Goal: Task Accomplishment & Management: Complete application form

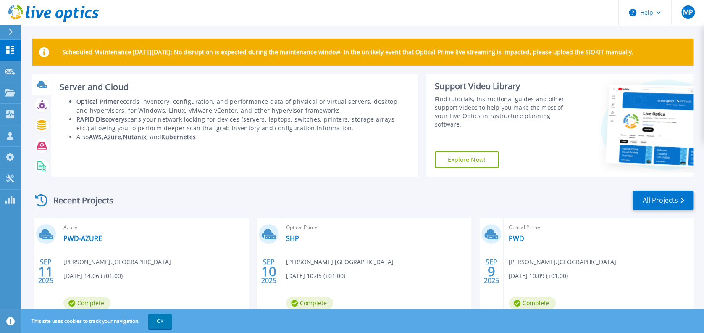
click at [43, 85] on icon at bounding box center [43, 86] width 8 height 3
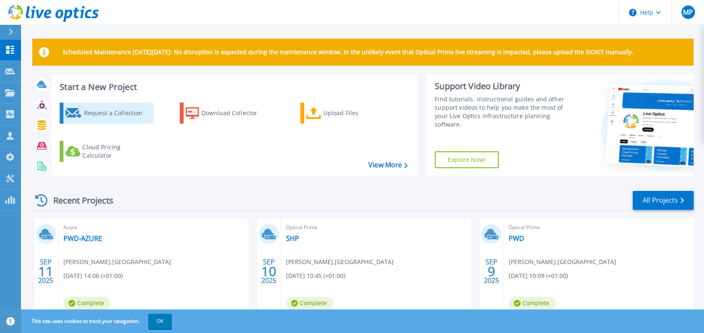
click at [128, 118] on div "Request a Collection" at bounding box center [117, 113] width 67 height 17
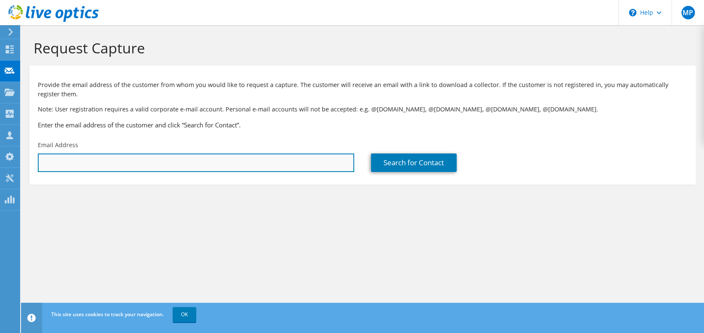
click at [118, 157] on input "text" at bounding box center [196, 162] width 316 height 18
paste input "Theodore.Simitliotis@wano.org"
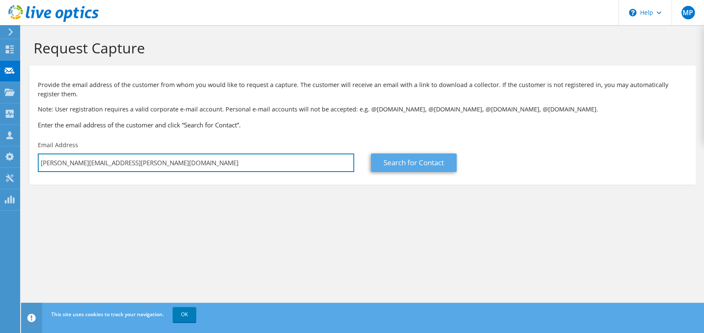
type input "Theodore.Simitliotis@wano.org"
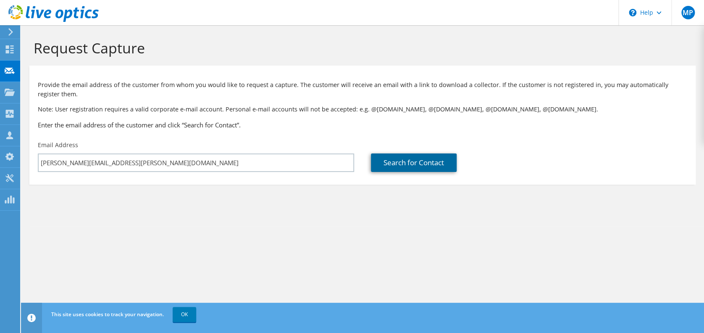
click at [405, 165] on link "Search for Contact" at bounding box center [414, 162] width 86 height 18
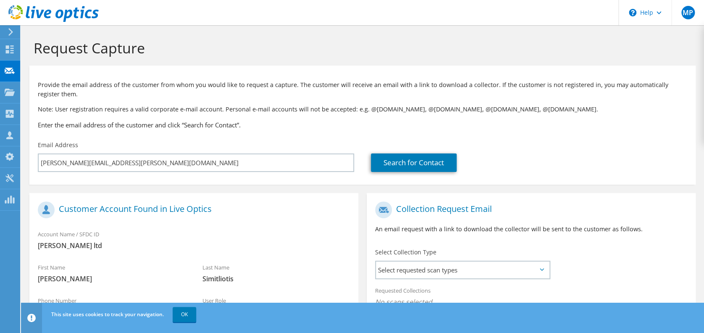
click at [232, 126] on h3 "Enter the email address of the customer and click “Search for Contact”." at bounding box center [362, 124] width 649 height 9
click at [392, 160] on link "Search for Contact" at bounding box center [414, 162] width 86 height 18
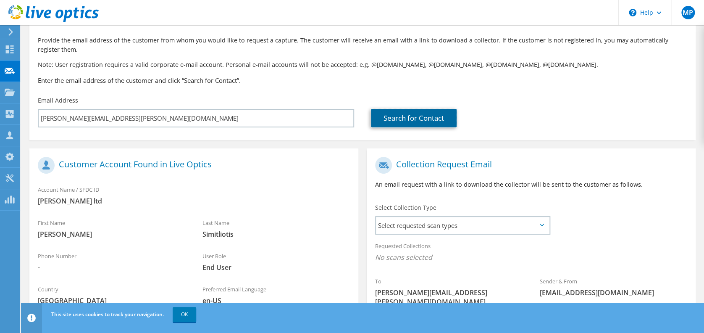
scroll to position [136, 0]
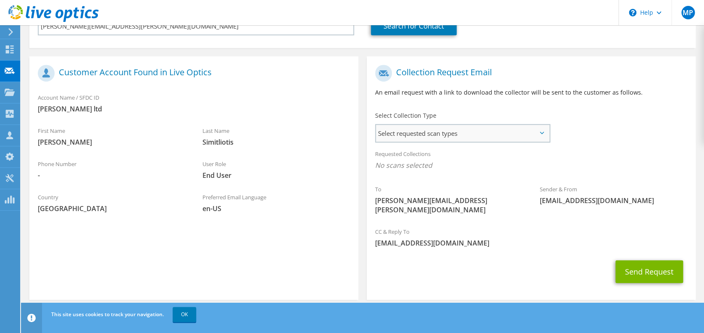
click at [467, 134] on span "Select requested scan types" at bounding box center [462, 133] width 173 height 17
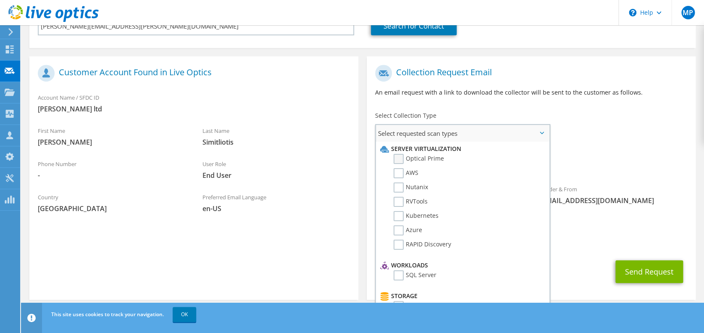
click at [397, 156] on label "Optical Prime" at bounding box center [419, 159] width 50 height 10
click at [0, 0] on input "Optical Prime" at bounding box center [0, 0] width 0 height 0
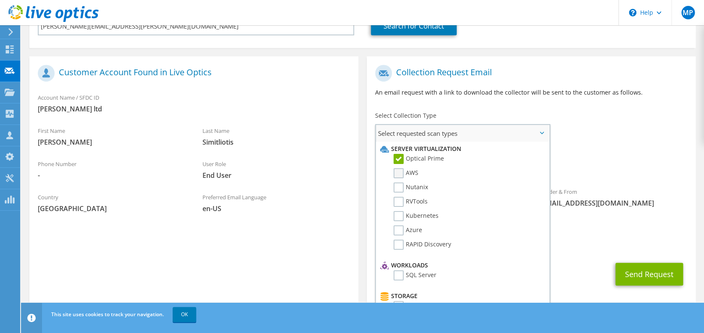
click at [397, 172] on label "AWS" at bounding box center [406, 173] width 25 height 10
click at [0, 0] on input "AWS" at bounding box center [0, 0] width 0 height 0
click at [401, 188] on label "Nutanix" at bounding box center [411, 187] width 34 height 10
click at [0, 0] on input "Nutanix" at bounding box center [0, 0] width 0 height 0
click at [401, 199] on label "RVTools" at bounding box center [411, 202] width 34 height 10
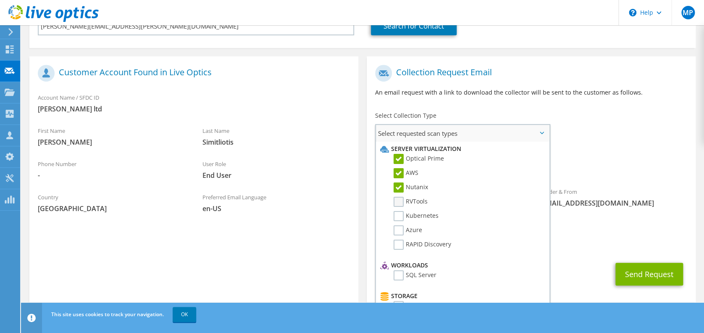
click at [0, 0] on input "RVTools" at bounding box center [0, 0] width 0 height 0
click at [400, 211] on label "Kubernetes" at bounding box center [416, 216] width 45 height 10
click at [0, 0] on input "Kubernetes" at bounding box center [0, 0] width 0 height 0
click at [399, 226] on label "Azure" at bounding box center [408, 230] width 29 height 10
click at [0, 0] on input "Azure" at bounding box center [0, 0] width 0 height 0
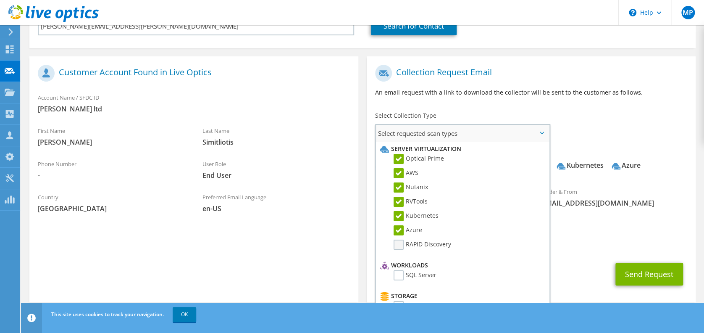
click at [398, 242] on label "RAPID Discovery" at bounding box center [423, 244] width 58 height 10
click at [0, 0] on input "RAPID Discovery" at bounding box center [0, 0] width 0 height 0
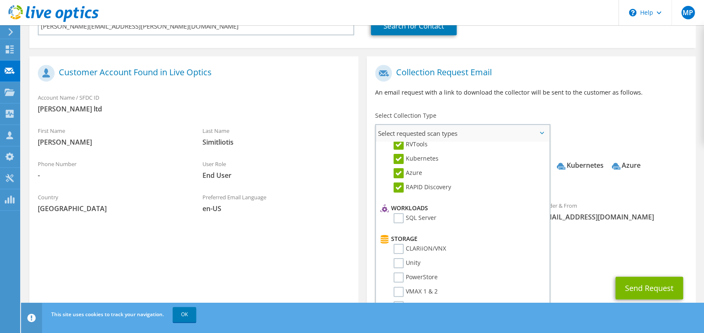
scroll to position [112, 0]
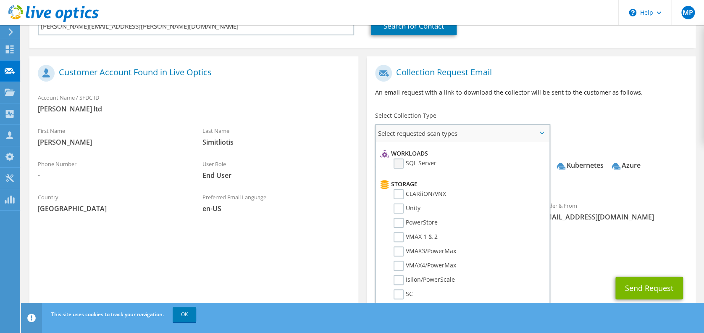
click at [400, 162] on label "SQL Server" at bounding box center [415, 163] width 43 height 10
click at [0, 0] on input "SQL Server" at bounding box center [0, 0] width 0 height 0
click at [397, 195] on label "CLARiiON/VNX" at bounding box center [420, 194] width 52 height 10
click at [0, 0] on input "CLARiiON/VNX" at bounding box center [0, 0] width 0 height 0
drag, startPoint x: 397, startPoint y: 202, endPoint x: 397, endPoint y: 212, distance: 9.7
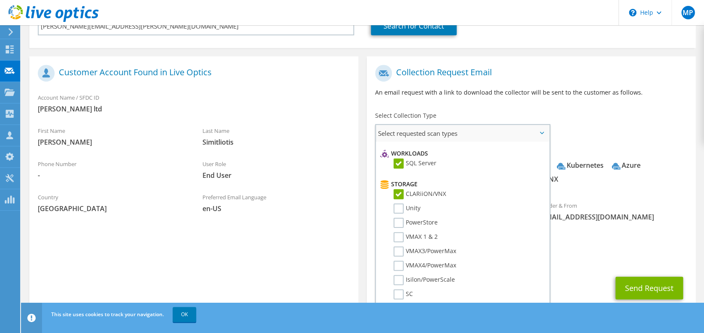
click at [397, 204] on label "Unity" at bounding box center [407, 208] width 27 height 10
click at [0, 0] on input "Unity" at bounding box center [0, 0] width 0 height 0
click at [399, 220] on label "PowerStore" at bounding box center [416, 223] width 44 height 10
click at [0, 0] on input "PowerStore" at bounding box center [0, 0] width 0 height 0
click at [400, 232] on label "VMAX 1 & 2" at bounding box center [416, 237] width 44 height 10
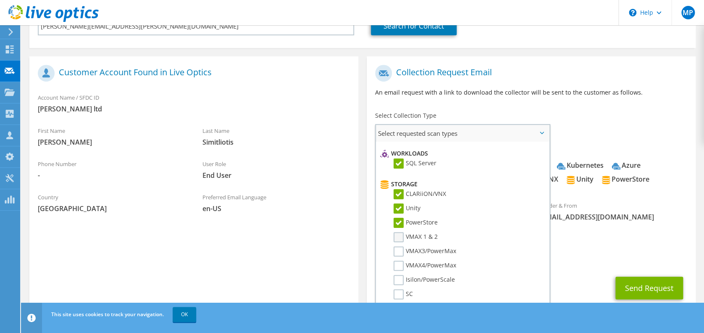
click at [0, 0] on input "VMAX 1 & 2" at bounding box center [0, 0] width 0 height 0
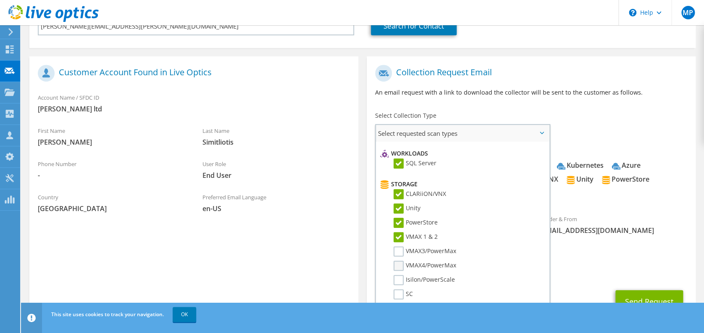
drag, startPoint x: 400, startPoint y: 245, endPoint x: 400, endPoint y: 257, distance: 12.2
click at [400, 247] on label "VMAX3/PowerMax" at bounding box center [425, 251] width 63 height 10
click at [0, 0] on input "VMAX3/PowerMax" at bounding box center [0, 0] width 0 height 0
drag, startPoint x: 400, startPoint y: 260, endPoint x: 399, endPoint y: 272, distance: 11.8
click at [400, 263] on label "VMAX4/PowerMax" at bounding box center [425, 265] width 63 height 10
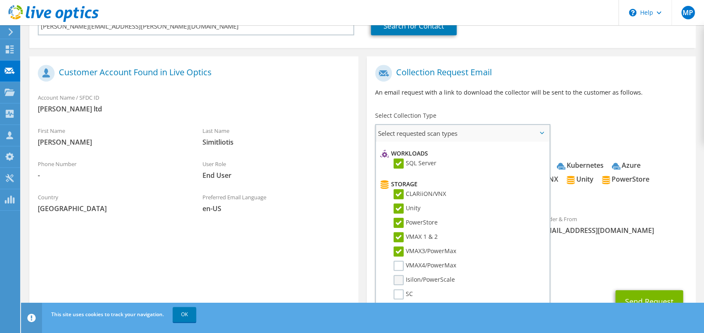
click at [0, 0] on input "VMAX4/PowerMax" at bounding box center [0, 0] width 0 height 0
click at [399, 275] on label "Isilon/PowerScale" at bounding box center [424, 280] width 61 height 10
click at [0, 0] on input "Isilon/PowerScale" at bounding box center [0, 0] width 0 height 0
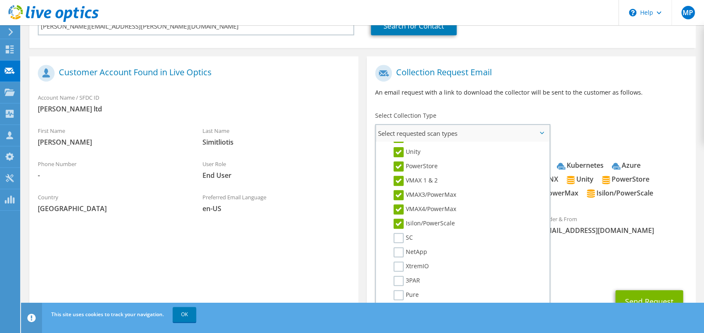
scroll to position [224, 0]
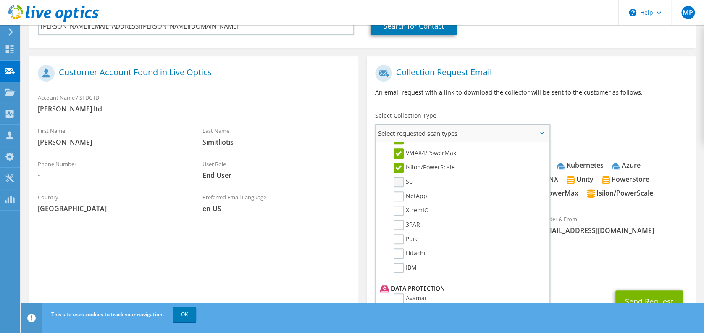
click at [398, 178] on label "SC" at bounding box center [403, 182] width 19 height 10
click at [0, 0] on input "SC" at bounding box center [0, 0] width 0 height 0
click at [395, 199] on li "NetApp" at bounding box center [461, 198] width 167 height 14
click at [397, 195] on label "NetApp" at bounding box center [411, 196] width 34 height 10
click at [0, 0] on input "NetApp" at bounding box center [0, 0] width 0 height 0
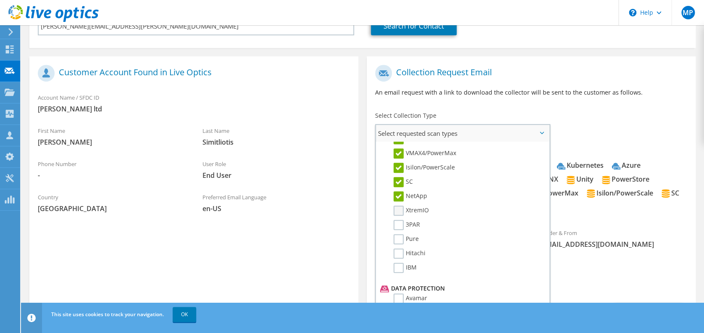
click at [397, 207] on label "XtremIO" at bounding box center [411, 210] width 35 height 10
click at [0, 0] on input "XtremIO" at bounding box center [0, 0] width 0 height 0
click at [397, 221] on label "3PAR" at bounding box center [407, 225] width 26 height 10
click at [0, 0] on input "3PAR" at bounding box center [0, 0] width 0 height 0
drag, startPoint x: 398, startPoint y: 234, endPoint x: 399, endPoint y: 247, distance: 13.5
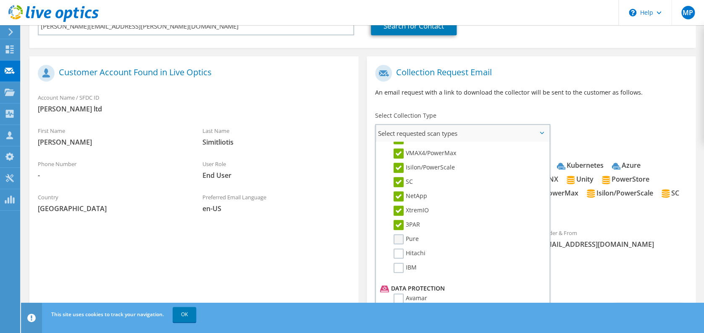
click at [398, 235] on label "Pure" at bounding box center [406, 239] width 25 height 10
click at [0, 0] on input "Pure" at bounding box center [0, 0] width 0 height 0
click at [399, 251] on label "Hitachi" at bounding box center [410, 253] width 32 height 10
click at [0, 0] on input "Hitachi" at bounding box center [0, 0] width 0 height 0
click at [400, 264] on label "IBM" at bounding box center [405, 267] width 23 height 10
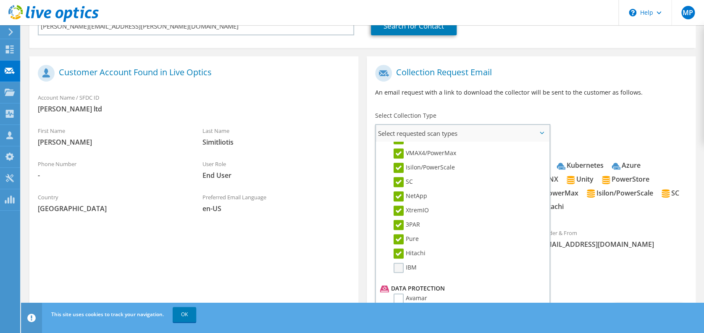
click at [0, 0] on input "IBM" at bounding box center [0, 0] width 0 height 0
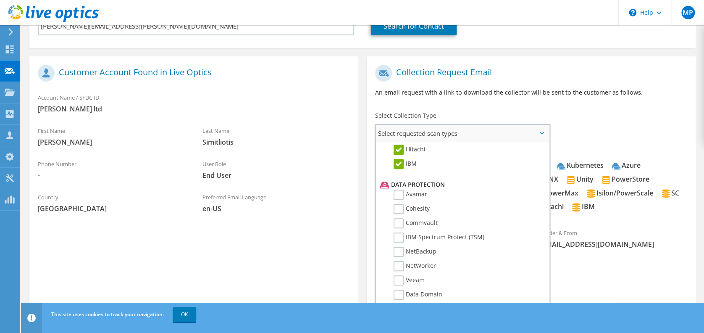
scroll to position [336, 0]
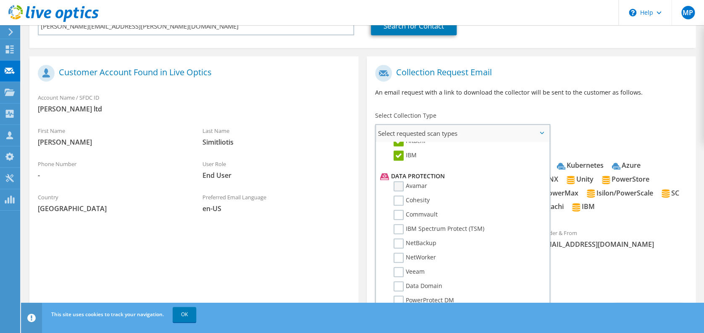
click at [398, 182] on label "Avamar" at bounding box center [411, 186] width 34 height 10
click at [0, 0] on input "Avamar" at bounding box center [0, 0] width 0 height 0
click at [399, 195] on label "Cohesity" at bounding box center [412, 200] width 36 height 10
click at [0, 0] on input "Cohesity" at bounding box center [0, 0] width 0 height 0
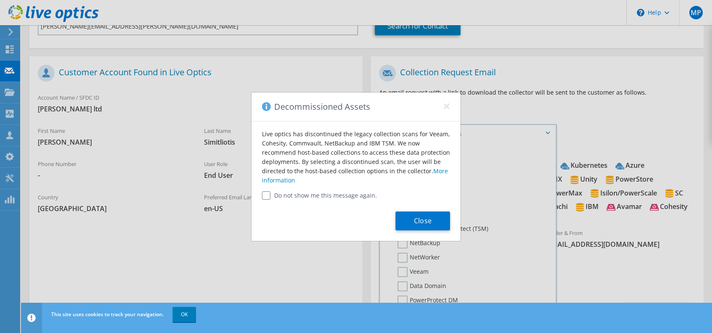
click at [399, 209] on div "Close" at bounding box center [356, 219] width 209 height 41
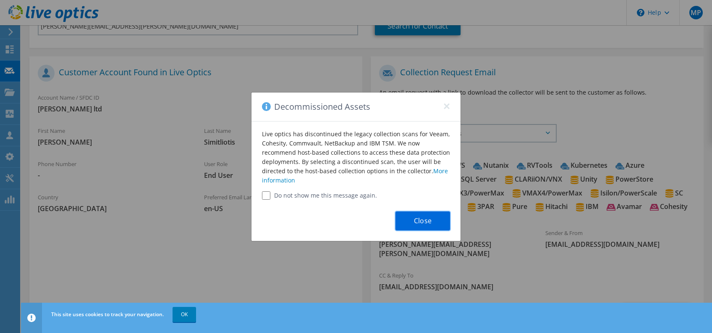
click at [413, 220] on button "Close" at bounding box center [423, 220] width 55 height 19
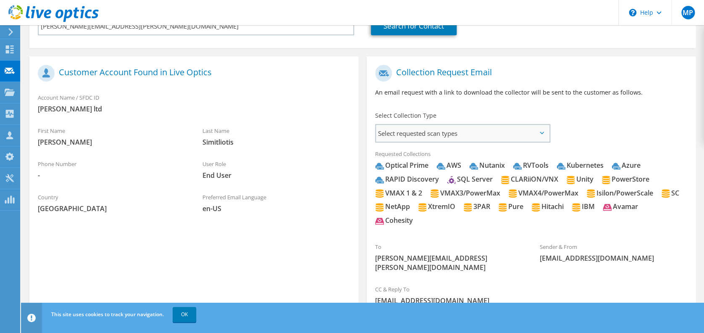
click at [421, 134] on span "Select requested scan types" at bounding box center [462, 133] width 173 height 17
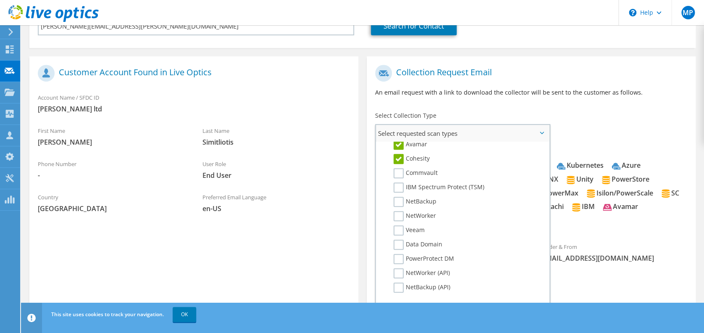
scroll to position [393, 0]
click at [400, 297] on label "Dossier" at bounding box center [410, 302] width 33 height 10
click at [0, 0] on input "Dossier" at bounding box center [0, 0] width 0 height 0
click at [399, 267] on label "NetBackup (API)" at bounding box center [422, 272] width 57 height 10
click at [0, 0] on input "NetBackup (API)" at bounding box center [0, 0] width 0 height 0
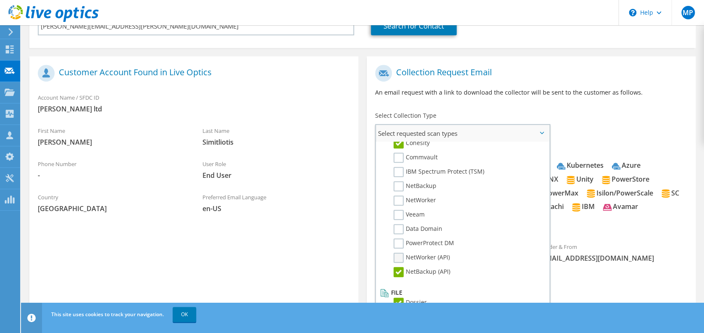
click at [399, 252] on label "NetWorker (API)" at bounding box center [422, 257] width 56 height 10
click at [0, 0] on input "NetWorker (API)" at bounding box center [0, 0] width 0 height 0
click at [399, 238] on label "PowerProtect DM" at bounding box center [424, 243] width 60 height 10
click at [0, 0] on input "PowerProtect DM" at bounding box center [0, 0] width 0 height 0
click at [400, 224] on label "Data Domain" at bounding box center [418, 229] width 49 height 10
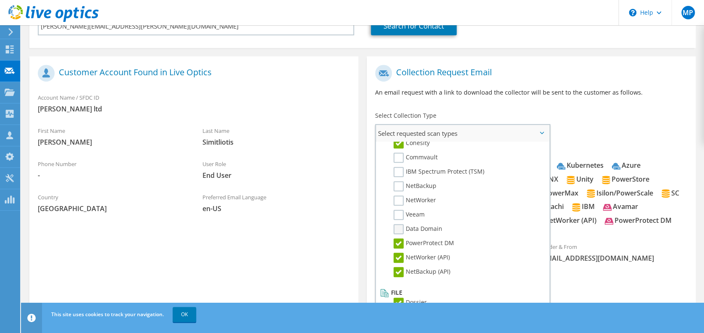
click at [0, 0] on input "Data Domain" at bounding box center [0, 0] width 0 height 0
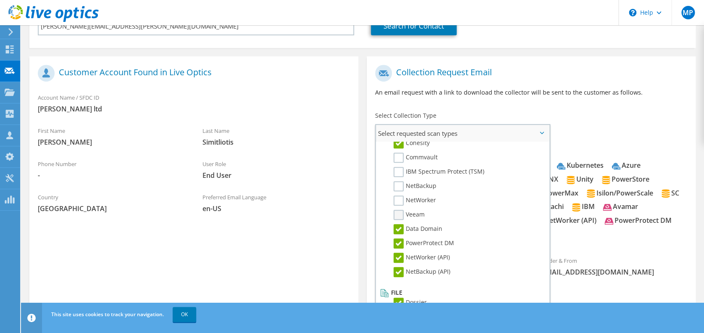
click at [401, 210] on label "Veeam" at bounding box center [409, 215] width 31 height 10
click at [0, 0] on input "Veeam" at bounding box center [0, 0] width 0 height 0
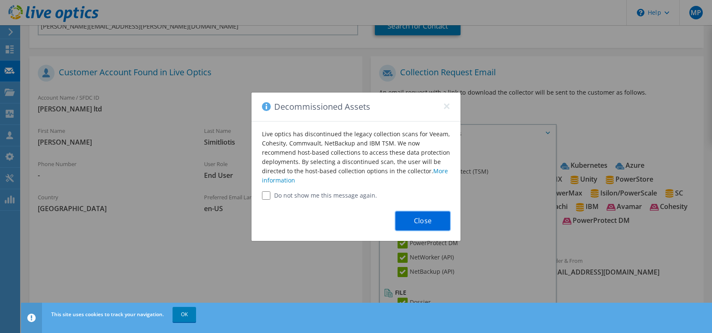
click at [421, 221] on button "Close" at bounding box center [423, 220] width 55 height 19
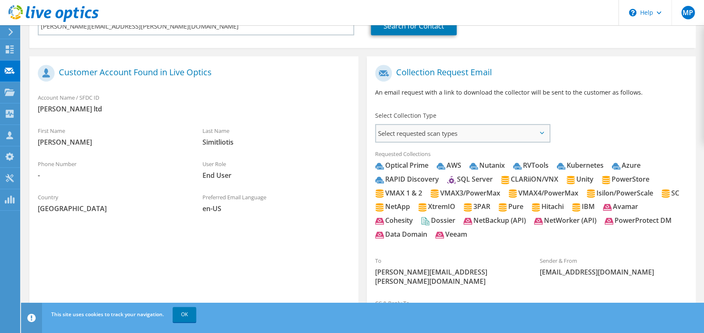
click at [406, 126] on span "Select requested scan types" at bounding box center [462, 133] width 173 height 17
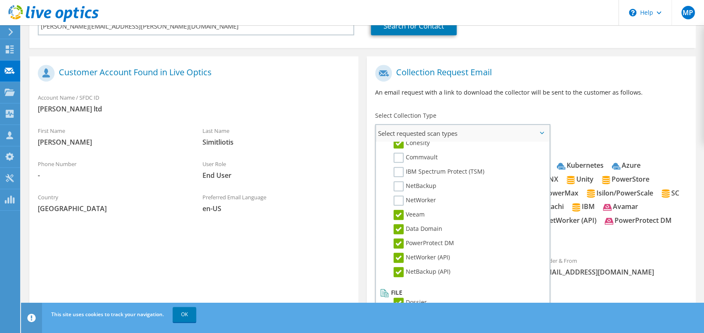
click at [398, 186] on li "NetBackup" at bounding box center [461, 188] width 167 height 14
click at [400, 195] on label "NetWorker" at bounding box center [415, 200] width 42 height 10
click at [0, 0] on input "NetWorker" at bounding box center [0, 0] width 0 height 0
click at [397, 181] on label "NetBackup" at bounding box center [415, 186] width 43 height 10
click at [0, 0] on input "NetBackup" at bounding box center [0, 0] width 0 height 0
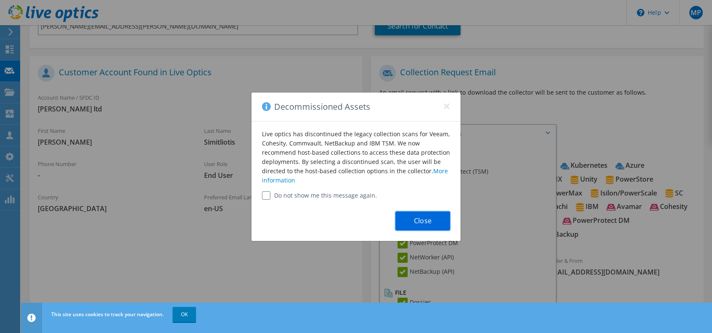
click at [430, 216] on button "Close" at bounding box center [423, 220] width 55 height 19
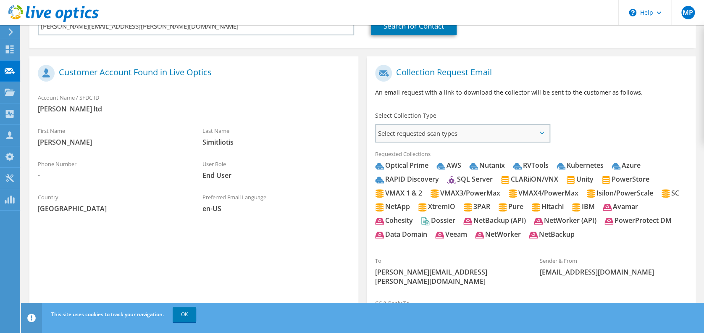
click at [405, 129] on span "Select requested scan types" at bounding box center [462, 133] width 173 height 17
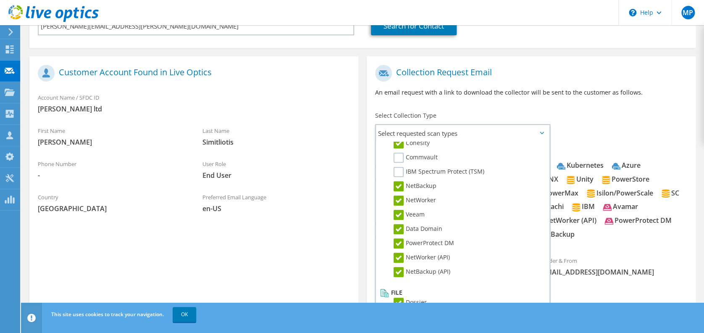
click at [399, 168] on label "IBM Spectrum Protect (TSM)" at bounding box center [439, 172] width 91 height 10
click at [0, 0] on input "IBM Spectrum Protect (TSM)" at bounding box center [0, 0] width 0 height 0
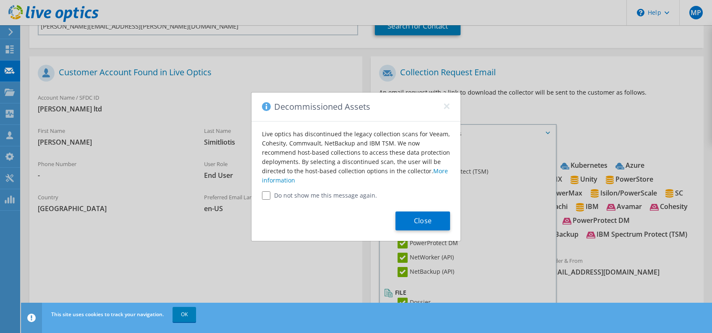
click at [399, 155] on div "Live optics has discontinued the legacy collection scans for Veeam, Cohesity, C…" at bounding box center [356, 160] width 209 height 78
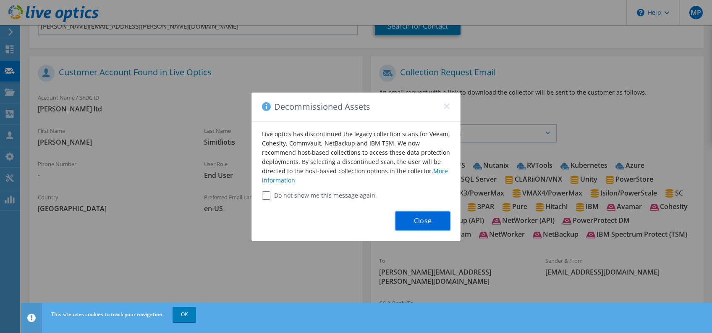
click at [423, 218] on button "Close" at bounding box center [423, 220] width 55 height 19
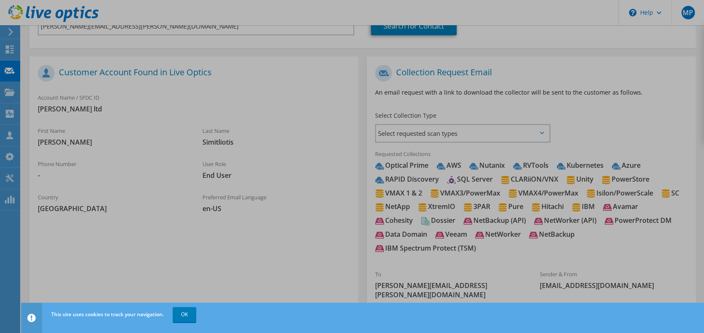
click at [418, 139] on div at bounding box center [352, 166] width 704 height 333
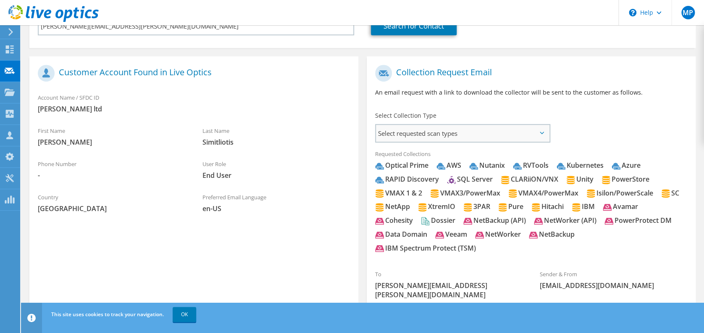
click at [418, 134] on span "Select requested scan types" at bounding box center [462, 133] width 173 height 17
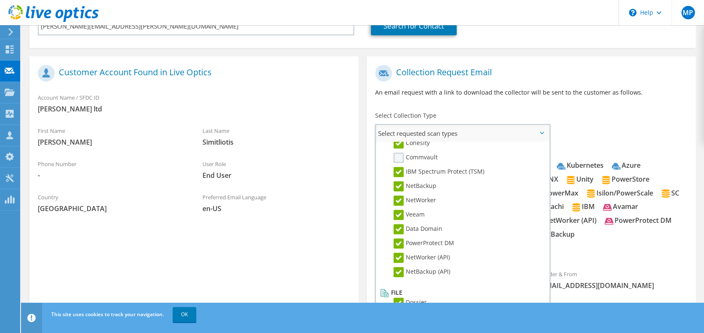
click at [395, 152] on label "Commvault" at bounding box center [416, 157] width 44 height 10
click at [0, 0] on input "Commvault" at bounding box center [0, 0] width 0 height 0
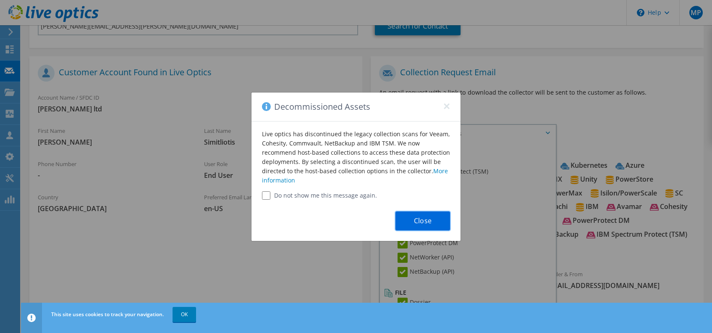
click at [425, 218] on button "Close" at bounding box center [423, 220] width 55 height 19
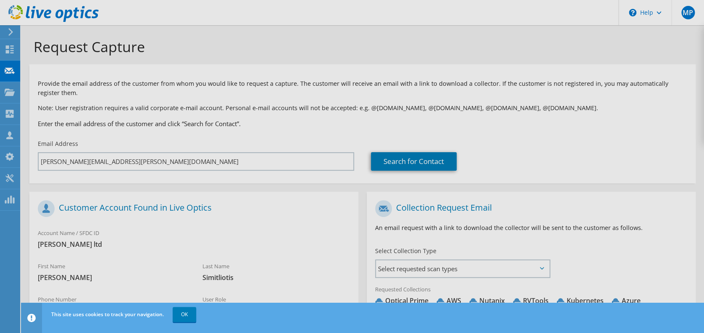
scroll to position [0, 0]
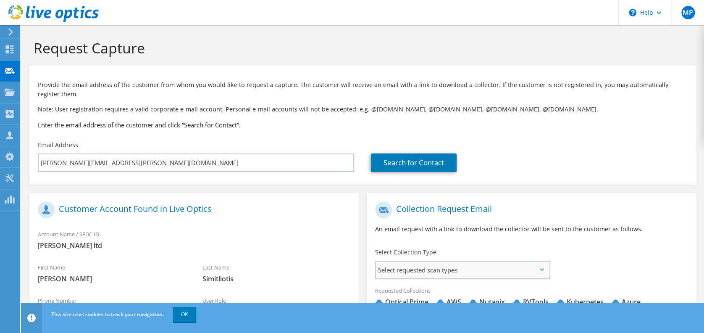
click at [434, 262] on span "Select requested scan types" at bounding box center [462, 269] width 173 height 17
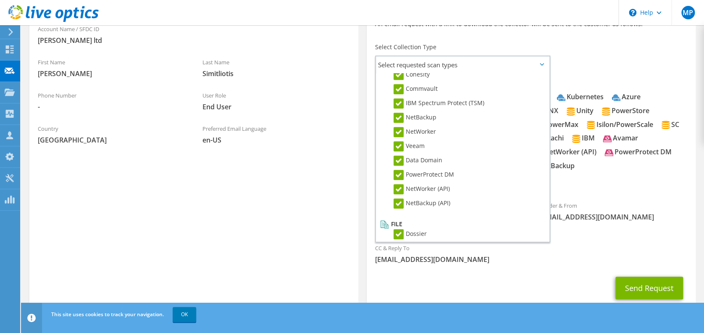
scroll to position [221, 0]
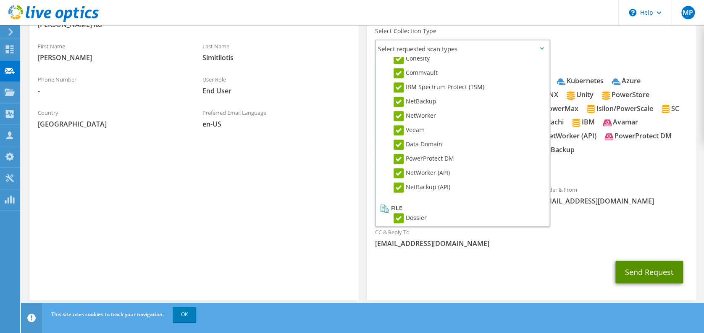
click at [636, 261] on button "Send Request" at bounding box center [649, 271] width 68 height 23
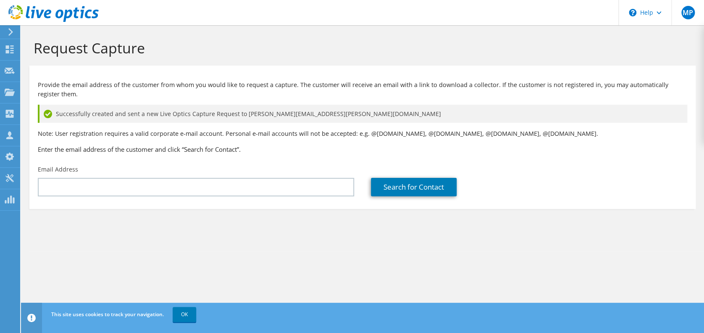
click at [191, 56] on h1 "Request Capture" at bounding box center [360, 48] width 653 height 18
